Goal: Find specific page/section: Find specific page/section

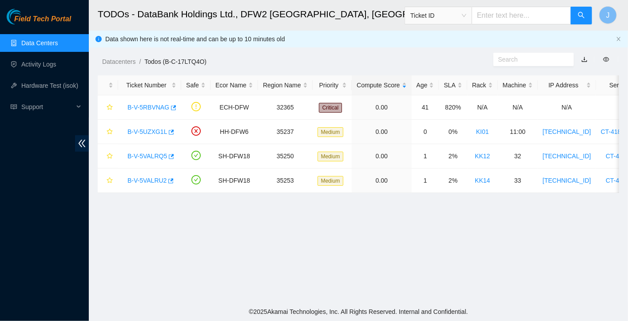
click at [52, 40] on link "Data Centers" at bounding box center [39, 43] width 36 height 7
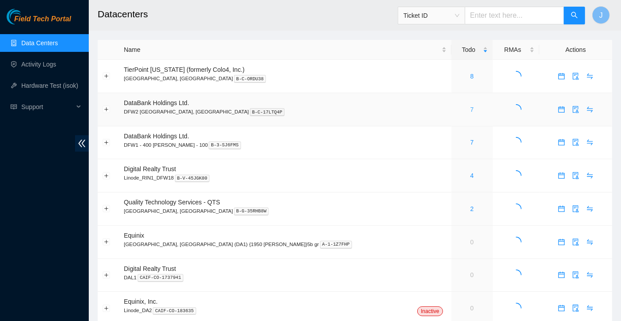
click at [470, 111] on link "7" at bounding box center [472, 109] width 4 height 7
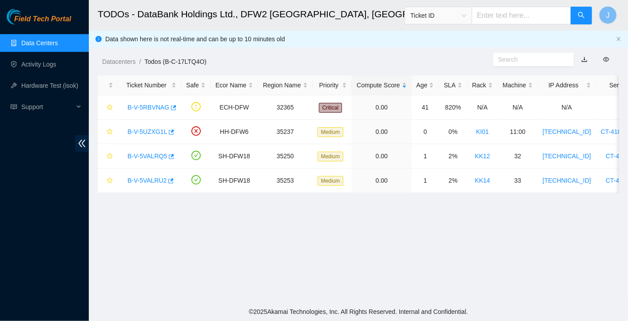
click at [47, 44] on link "Data Centers" at bounding box center [39, 43] width 36 height 7
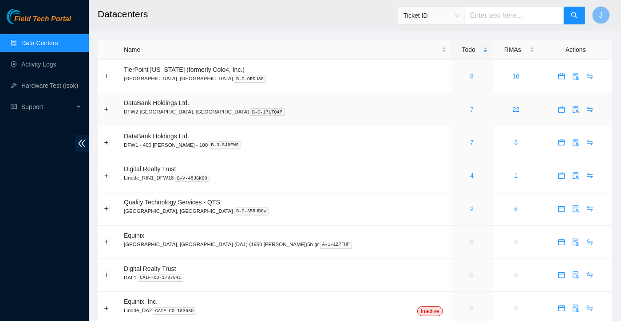
click at [470, 111] on link "7" at bounding box center [472, 109] width 4 height 7
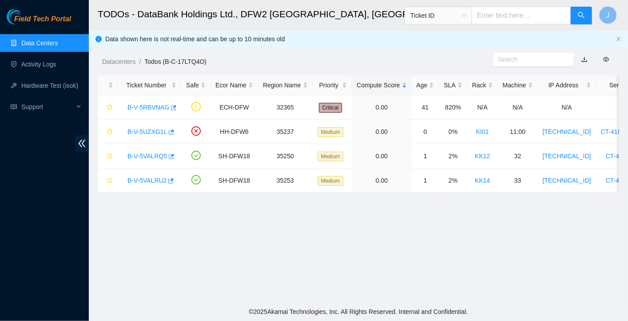
click at [58, 47] on link "Data Centers" at bounding box center [39, 43] width 36 height 7
